Goal: Transaction & Acquisition: Purchase product/service

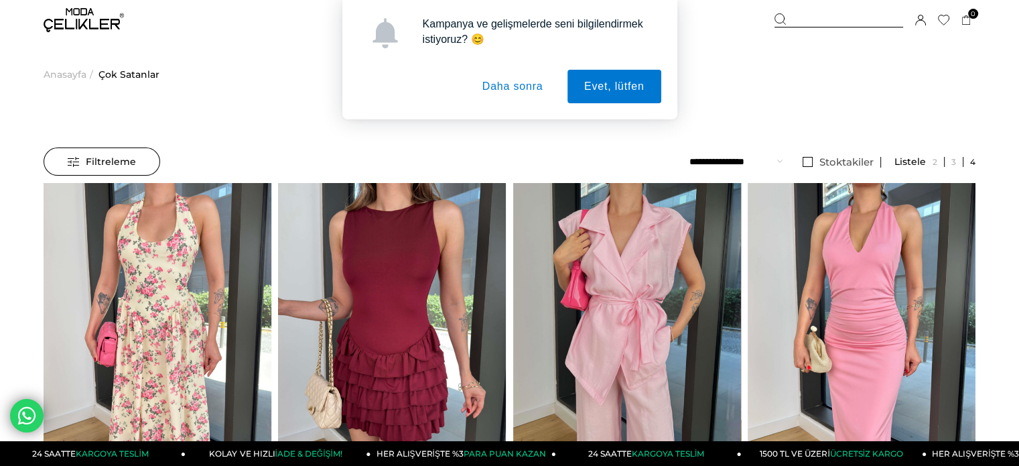
click at [513, 89] on button "Daha sonra" at bounding box center [513, 86] width 94 height 33
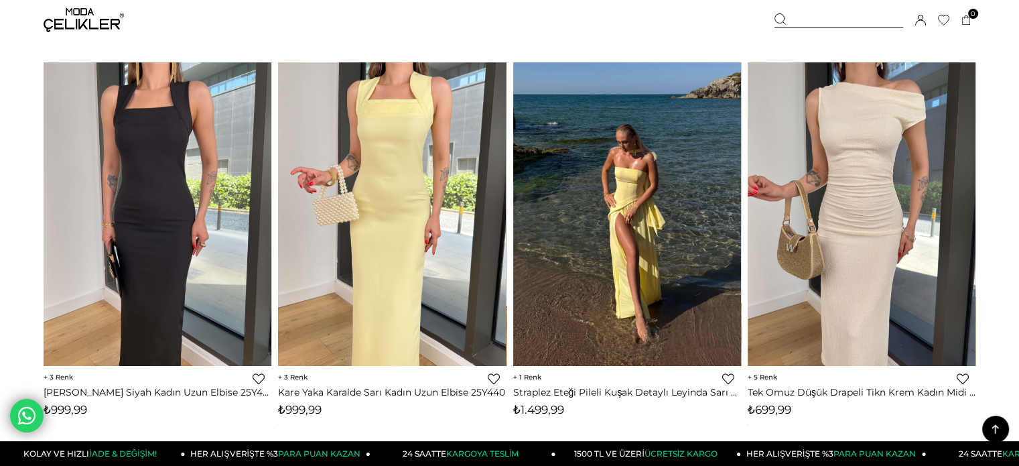
scroll to position [335, 0]
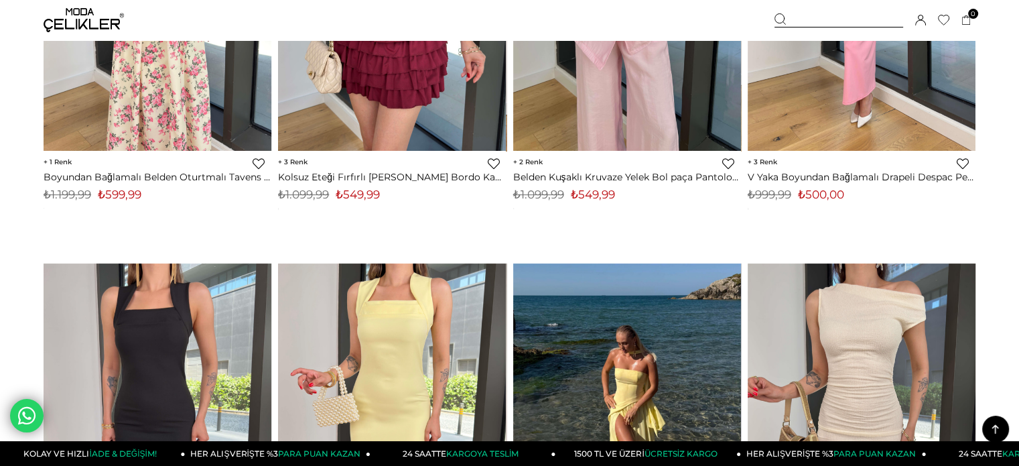
click at [869, 95] on img at bounding box center [861, -1] width 228 height 303
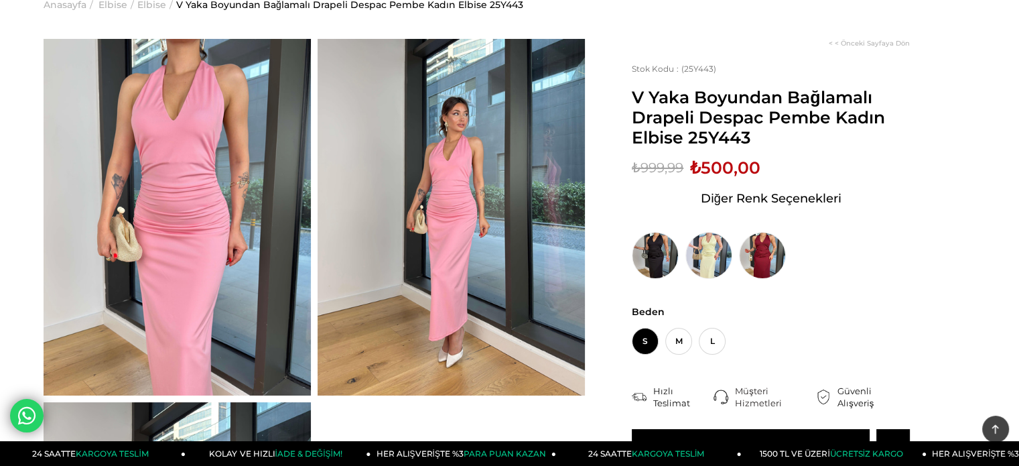
scroll to position [67, 0]
